Goal: Browse casually: Explore the website without a specific task or goal

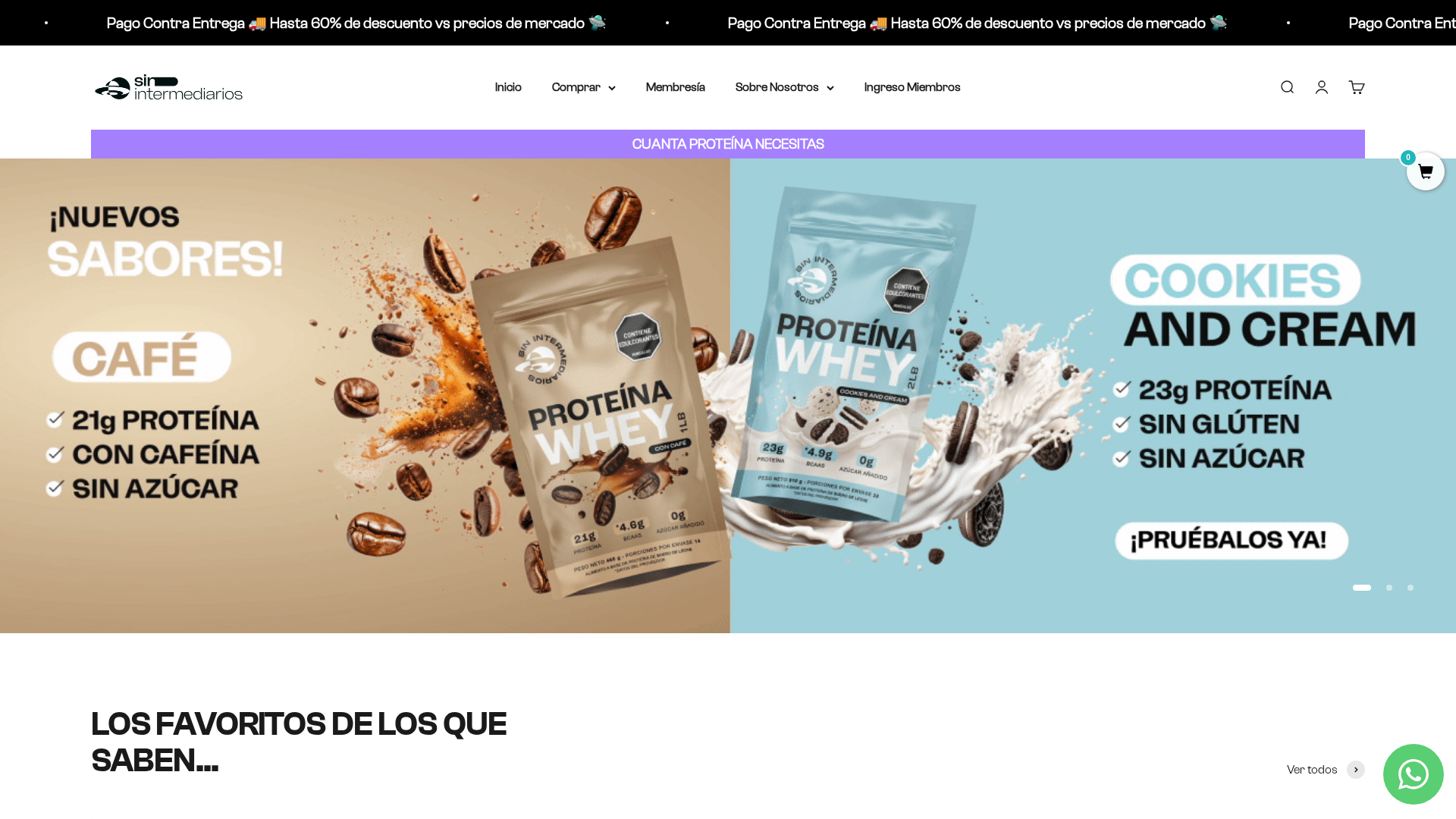
scroll to position [191, 0]
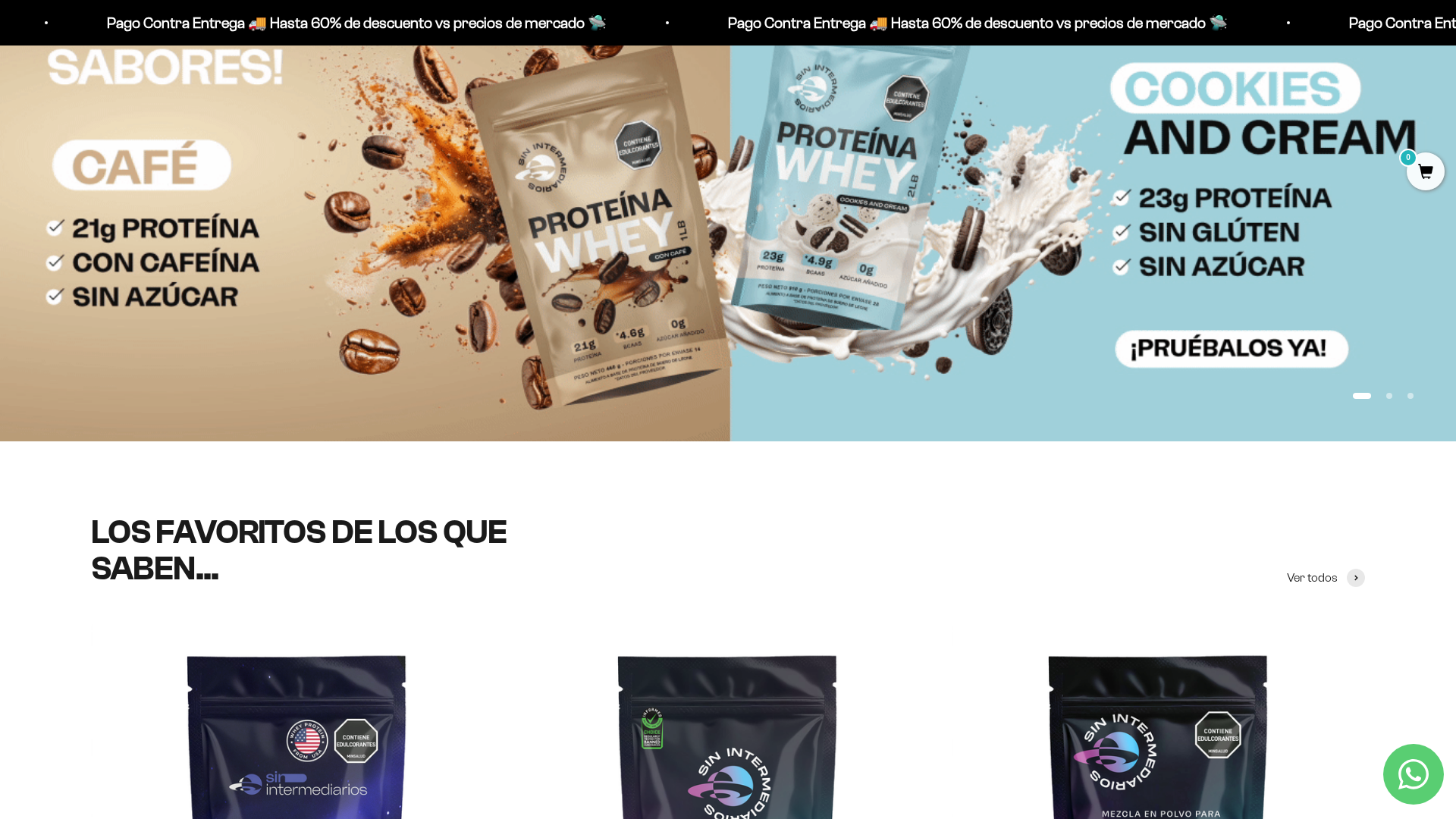
click at [1405, 211] on img at bounding box center [728, 204] width 1456 height 474
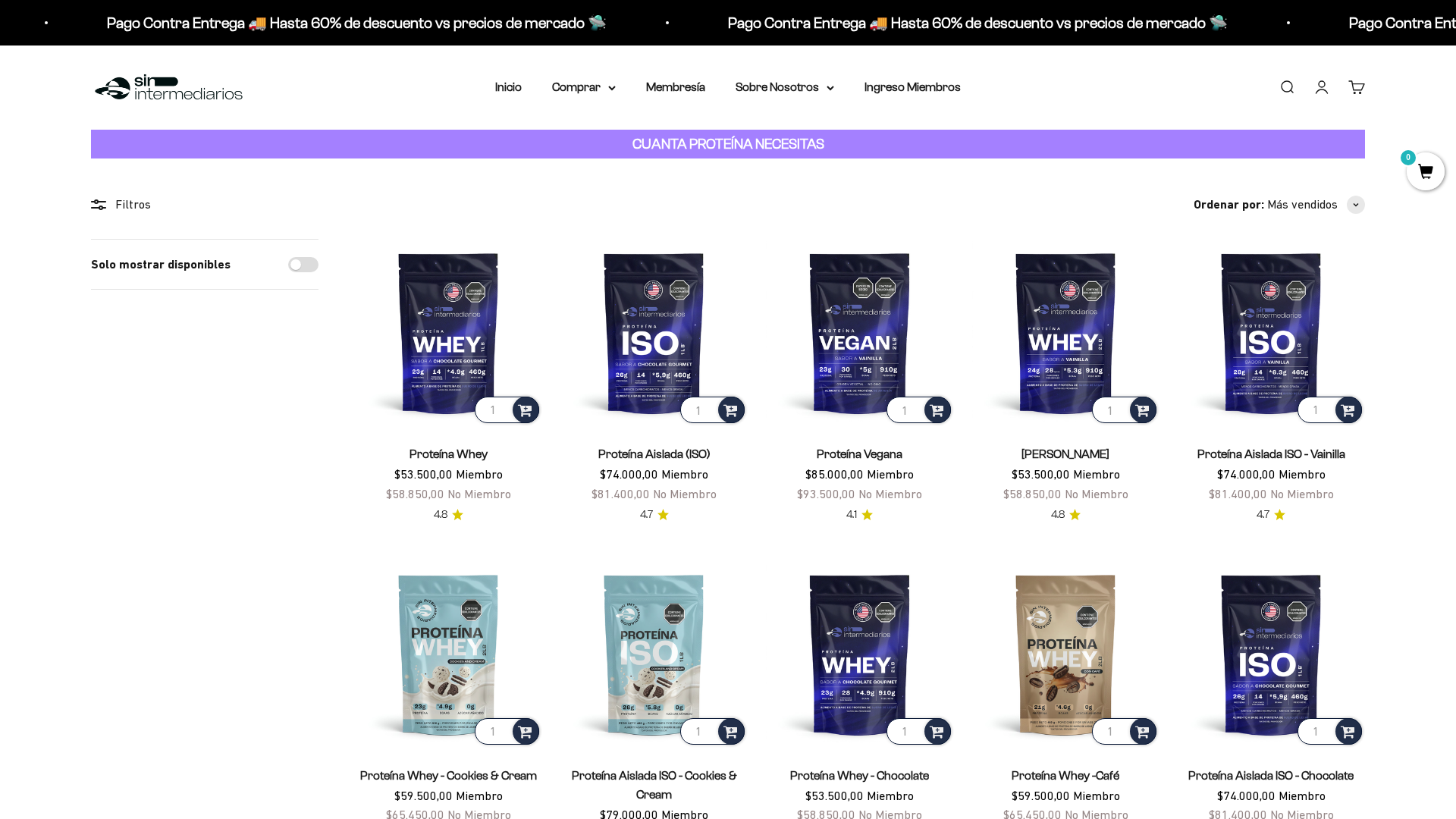
scroll to position [78, 0]
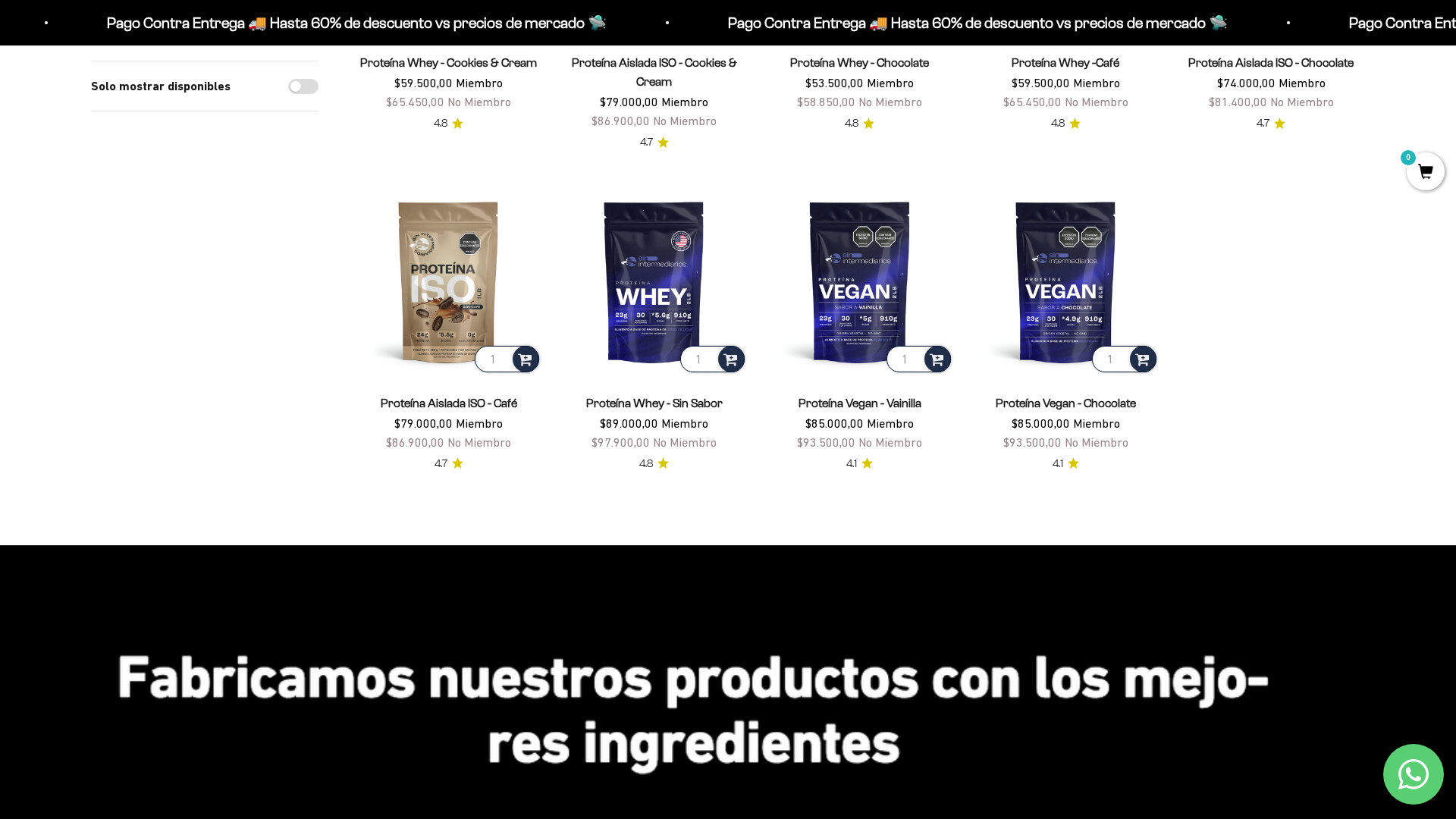
click at [1455, 34] on html "Ir al contenido Pago Contra Entrega 🚚 Hasta 60% de descuento vs precios de merc…" at bounding box center [728, 761] width 1456 height 2948
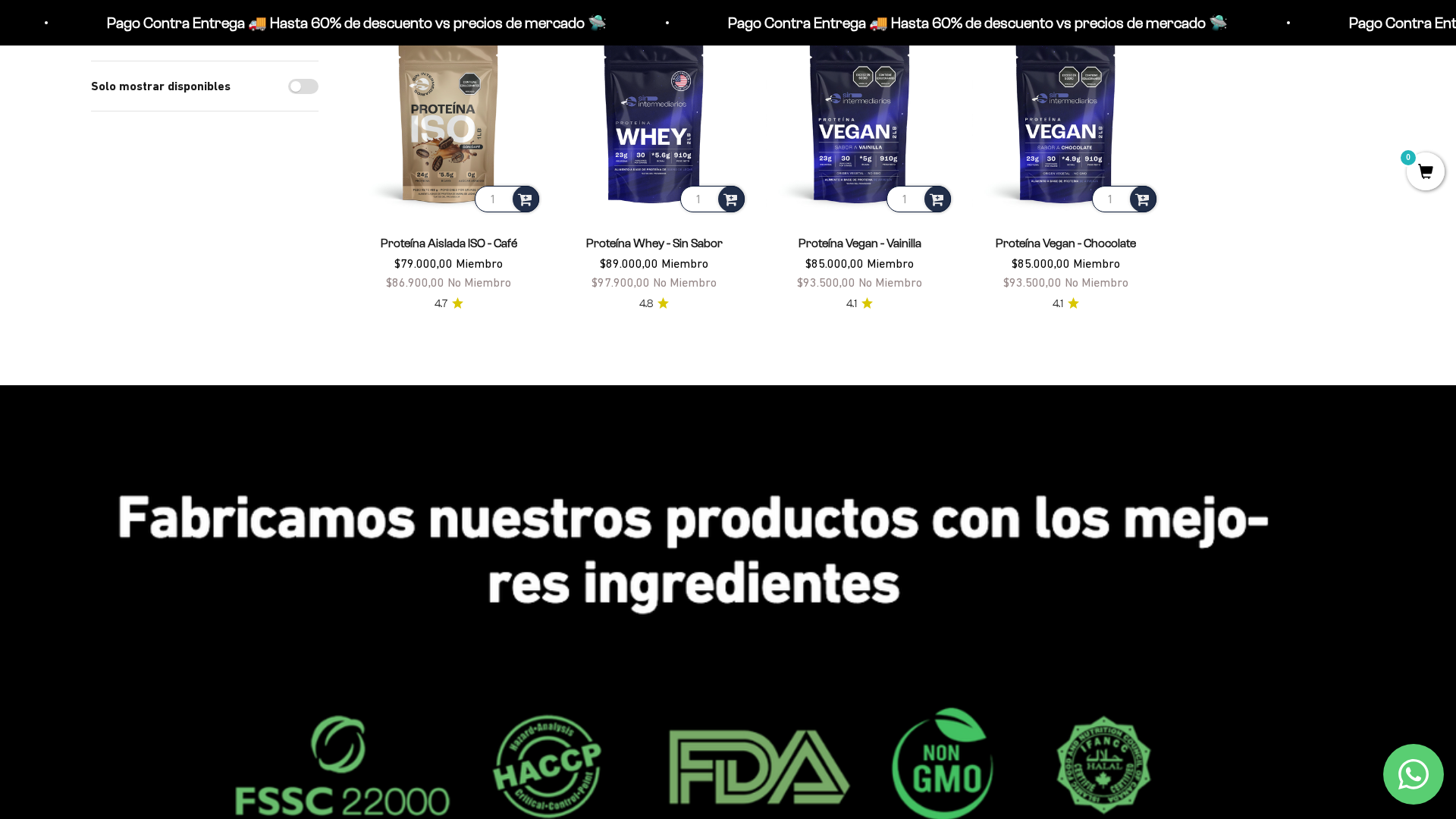
click at [1329, 818] on html "Ir al contenido Pago Contra Entrega 🚚 Hasta 60% de descuento vs precios de merc…" at bounding box center [728, 601] width 1456 height 2948
click at [1455, 34] on html "Ir al contenido Pago Contra Entrega 🚚 Hasta 60% de descuento vs precios de merc…" at bounding box center [728, 601] width 1456 height 2948
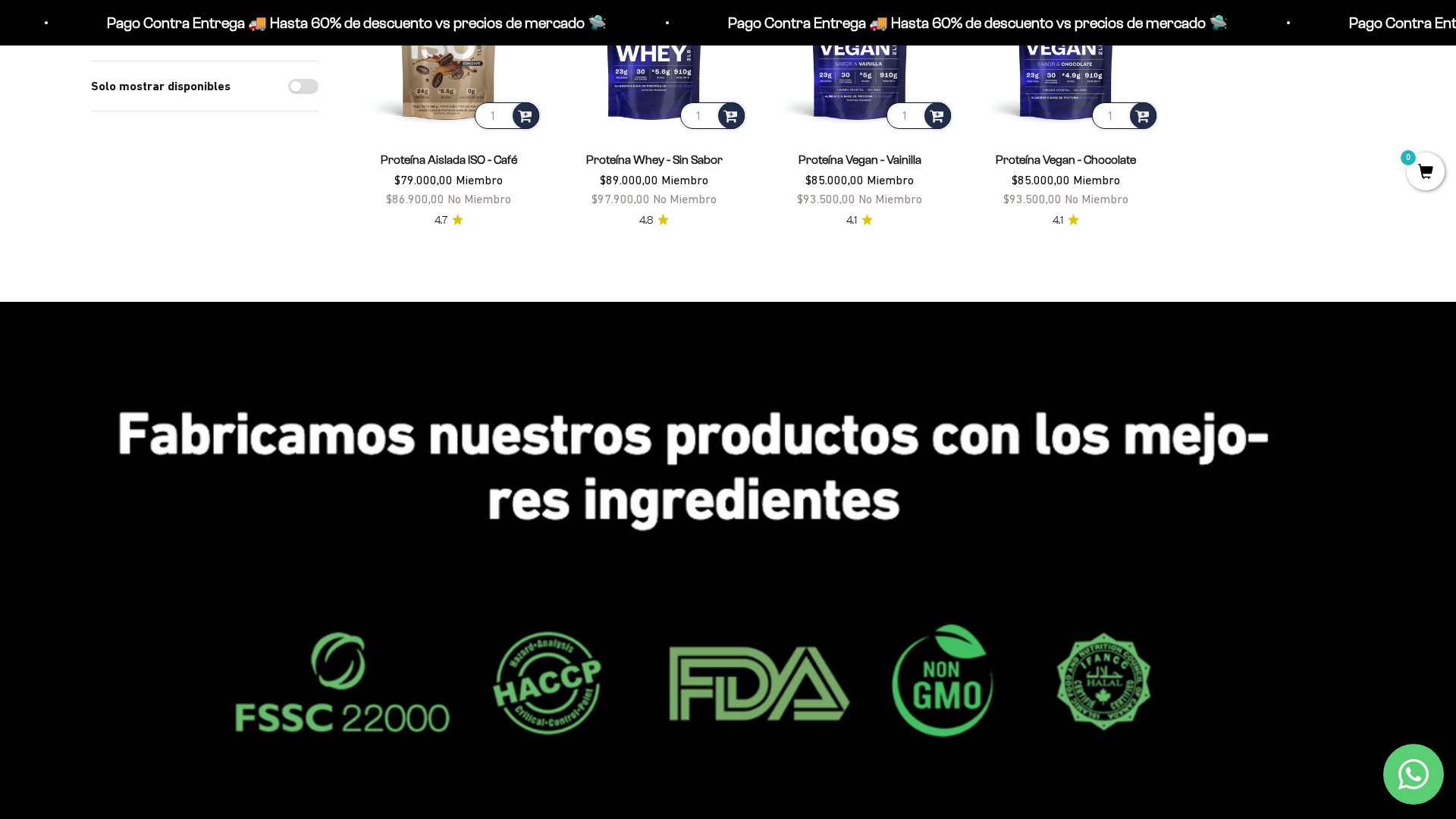
click at [1455, 34] on html "Ir al contenido Pago Contra Entrega 🚚 Hasta 60% de descuento vs precios de merc…" at bounding box center [728, 518] width 1456 height 2948
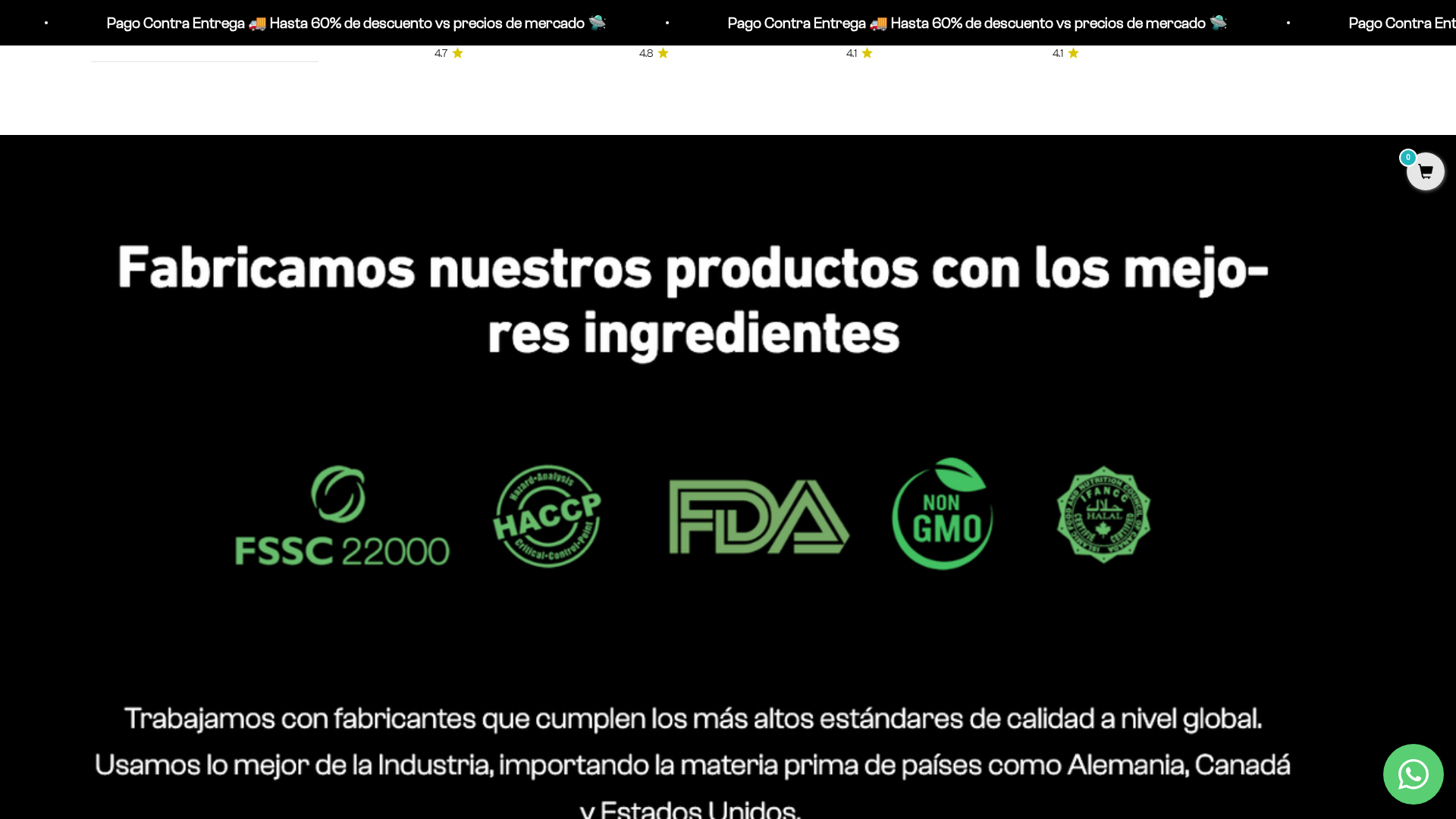
click at [1455, 34] on html "Ir al contenido Pago Contra Entrega 🚚 Hasta 60% de descuento vs precios de merc…" at bounding box center [728, 351] width 1456 height 2948
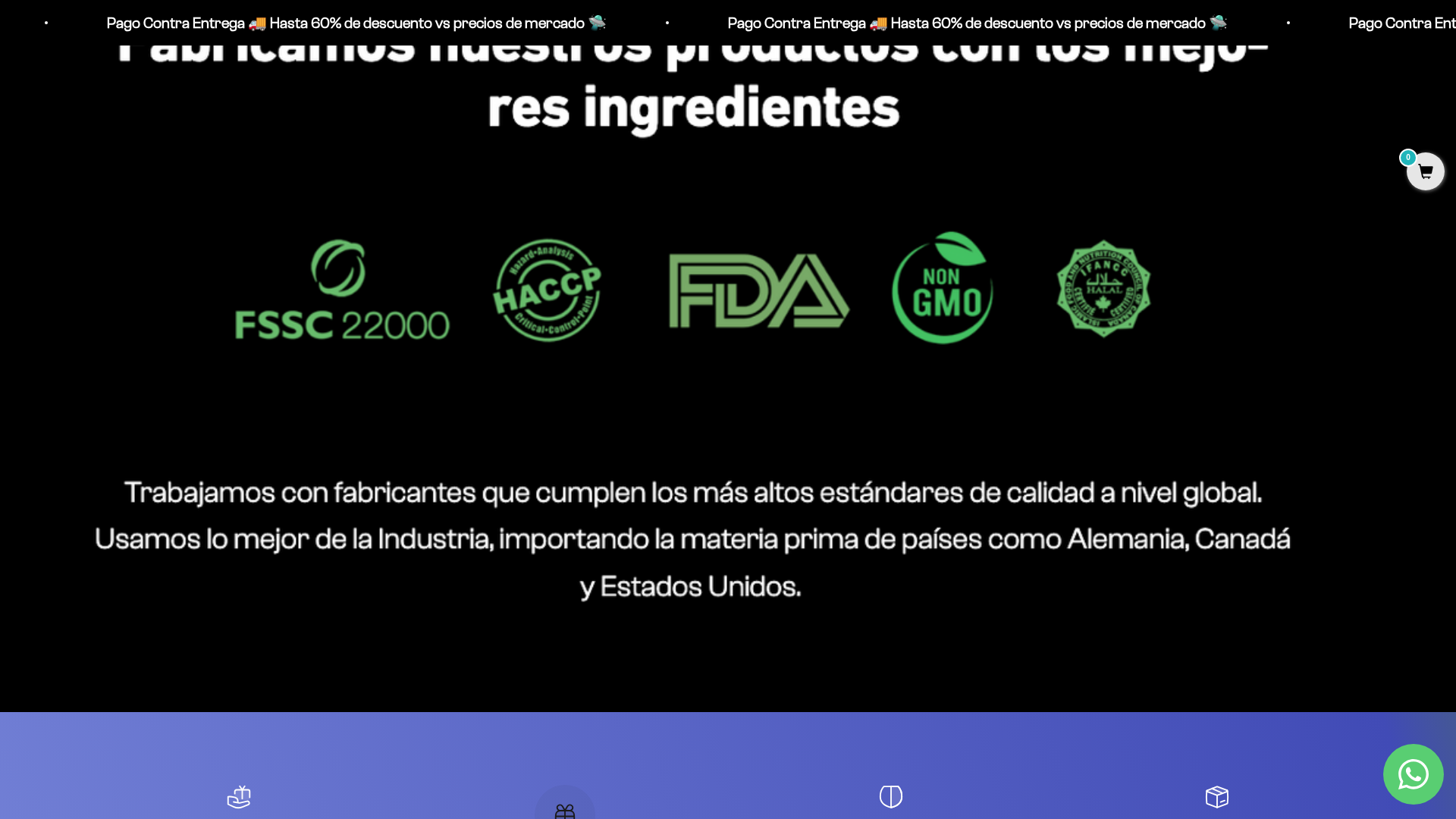
click at [1455, 34] on html "Ir al contenido Pago Contra Entrega 🚚 Hasta 60% de descuento vs precios de merc…" at bounding box center [728, 125] width 1456 height 2948
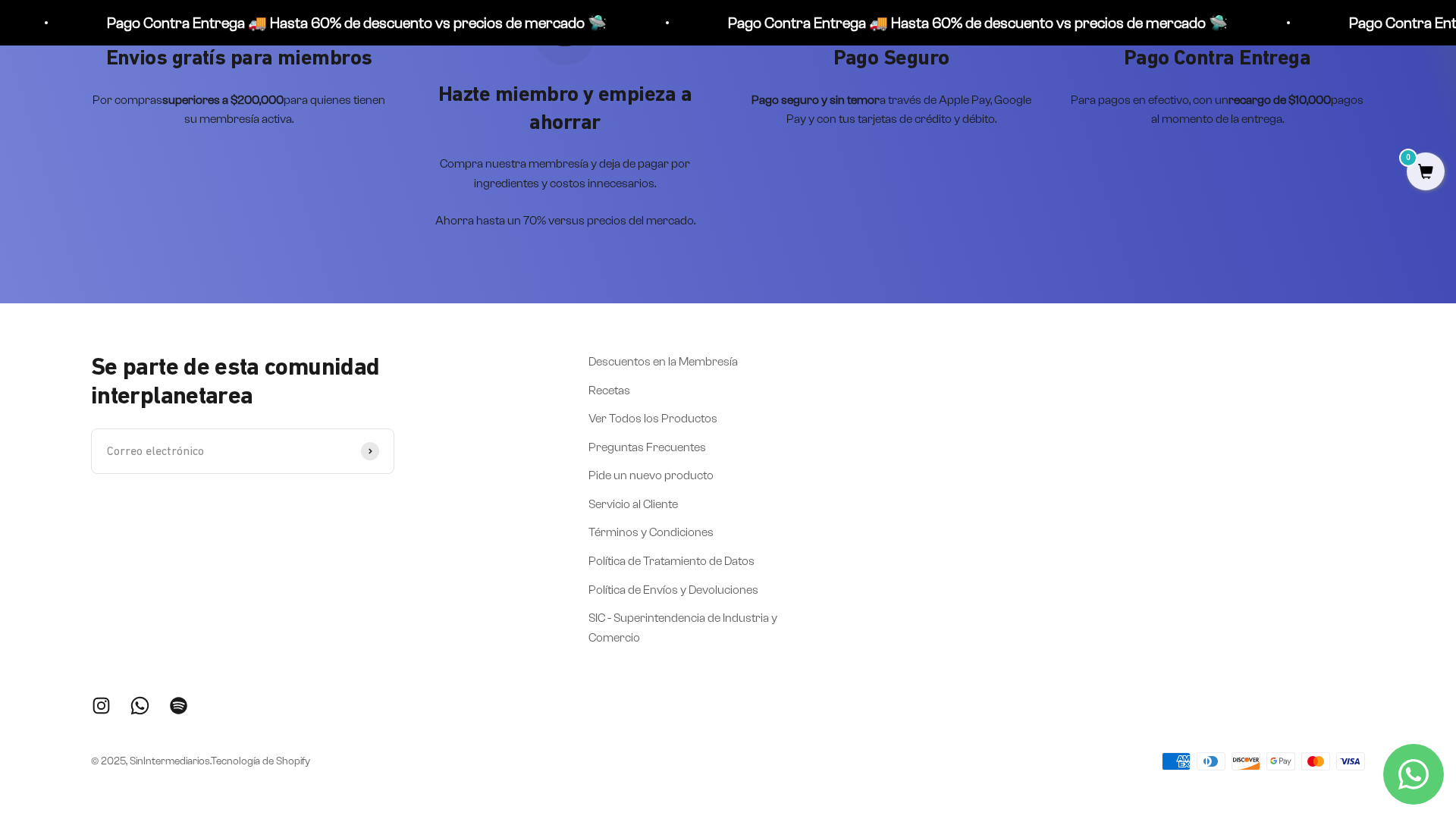
click at [1405, 211] on div "Envios gratís para miembros Por compras superiores a $200,000 para quienes tien…" at bounding box center [728, 117] width 1456 height 371
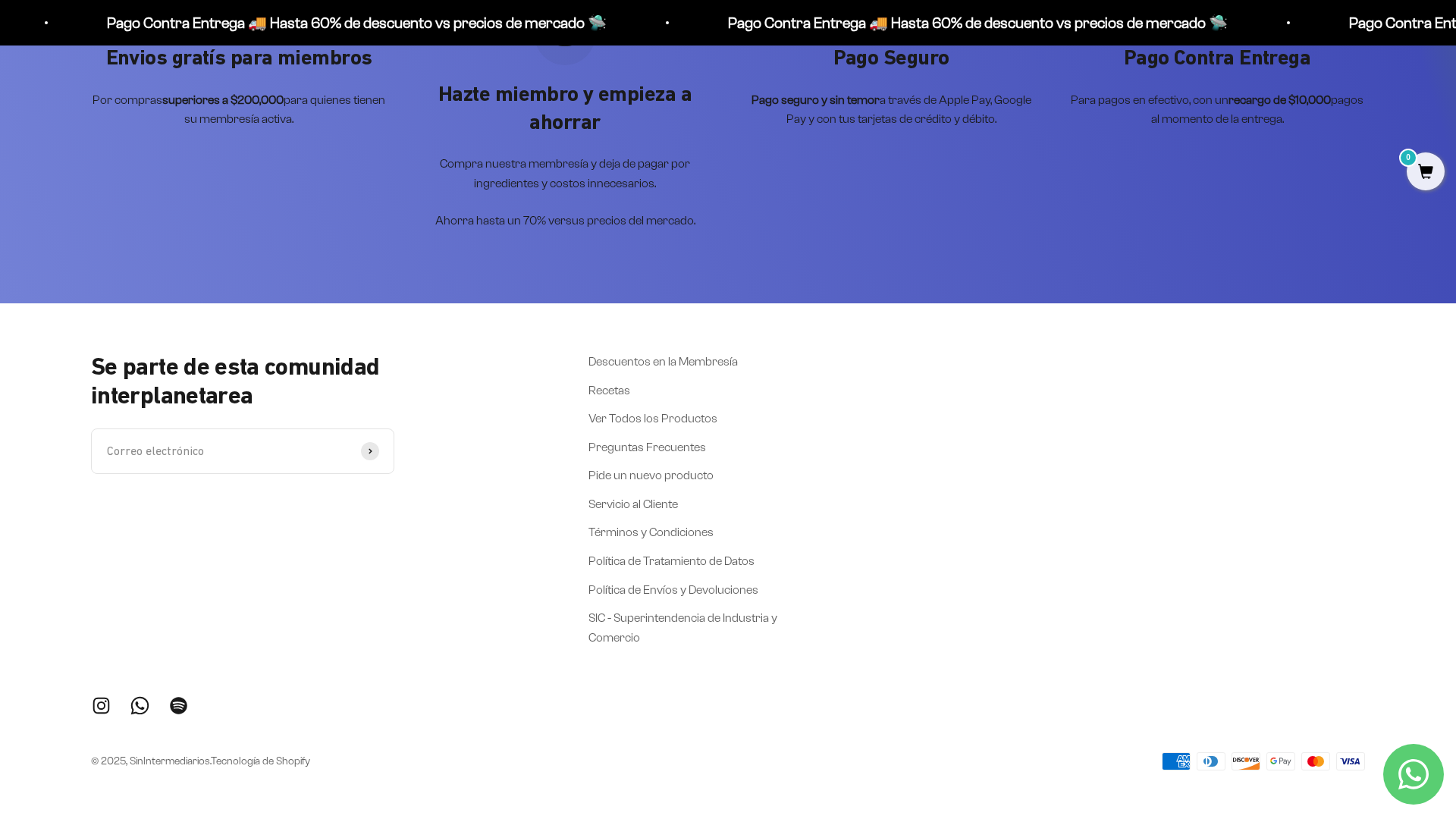
click at [1405, 211] on div "Envios gratís para miembros Por compras superiores a $200,000 para quienes tien…" at bounding box center [728, 117] width 1456 height 371
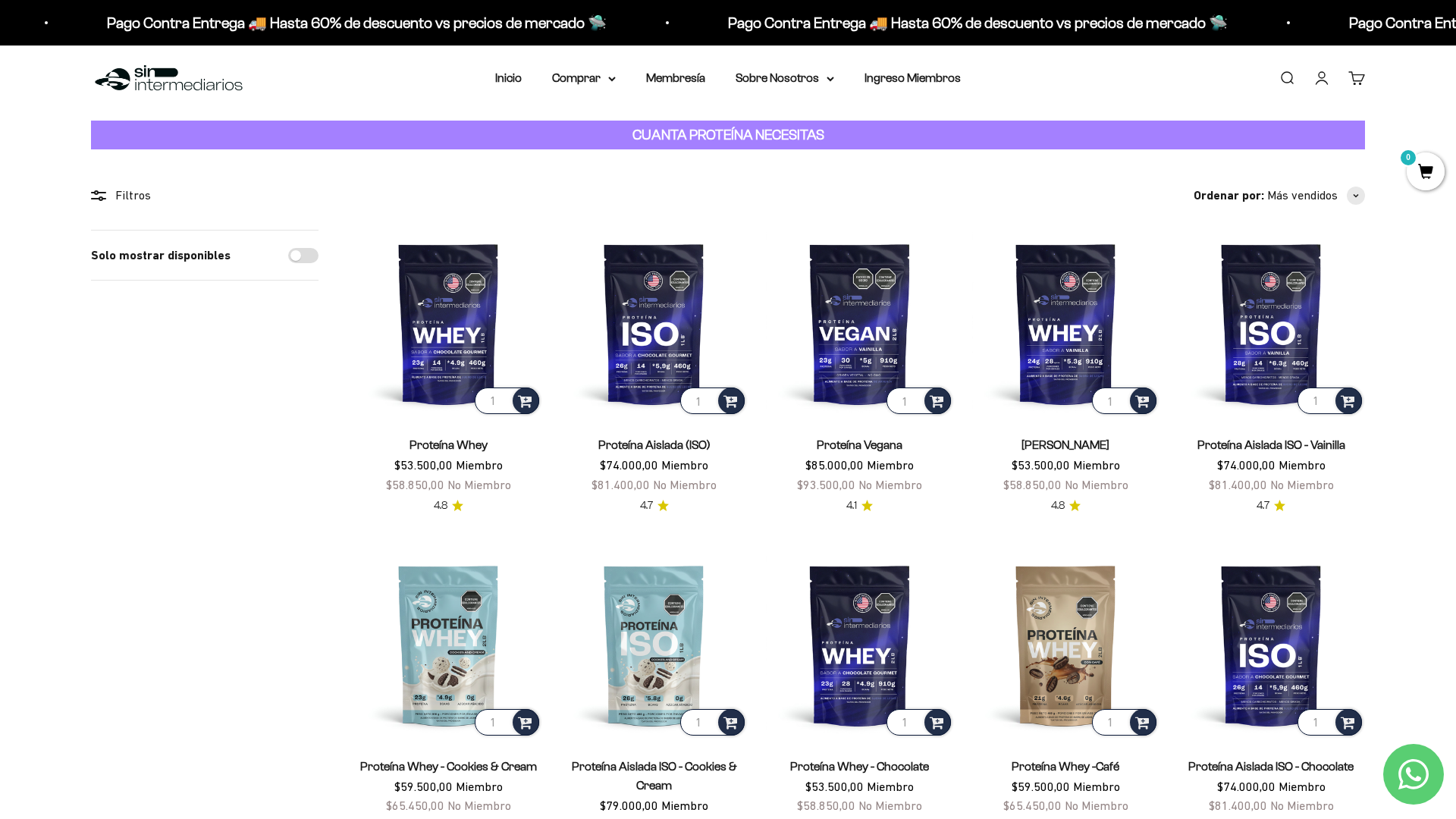
scroll to position [0, 0]
